Goal: Transaction & Acquisition: Download file/media

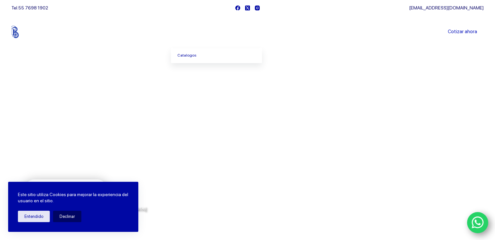
click at [206, 32] on span "Menu Principal" at bounding box center [205, 32] width 8 height 8
click at [206, 31] on icon "Menu Principal" at bounding box center [205, 32] width 3 height 3
click at [190, 56] on link "Catalogos" at bounding box center [216, 55] width 91 height 15
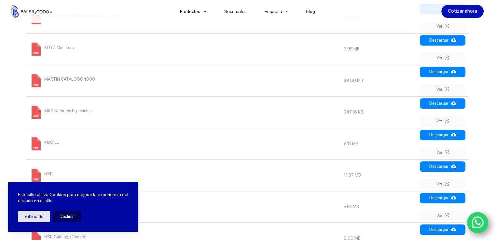
scroll to position [683, 0]
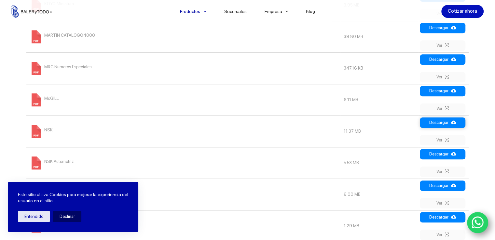
click at [430, 124] on link "Descargar" at bounding box center [443, 122] width 46 height 10
